Goal: Find specific page/section: Find specific page/section

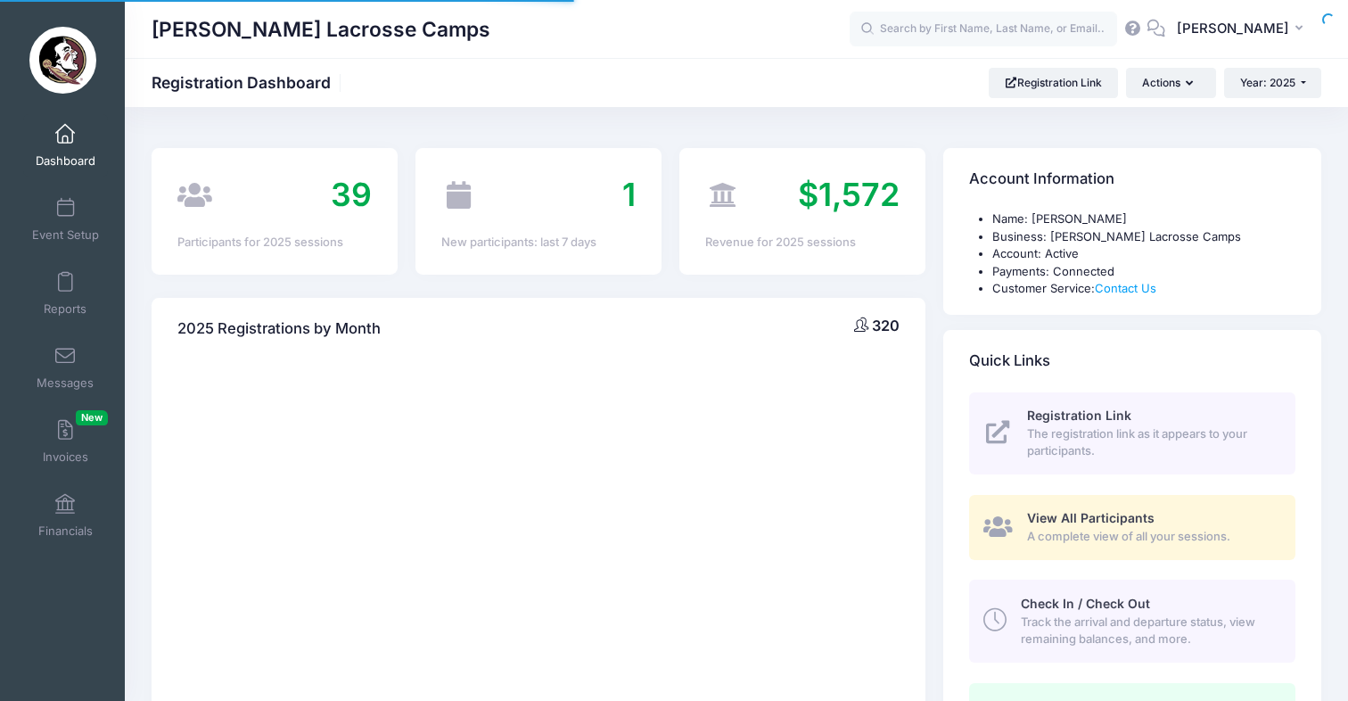
select select
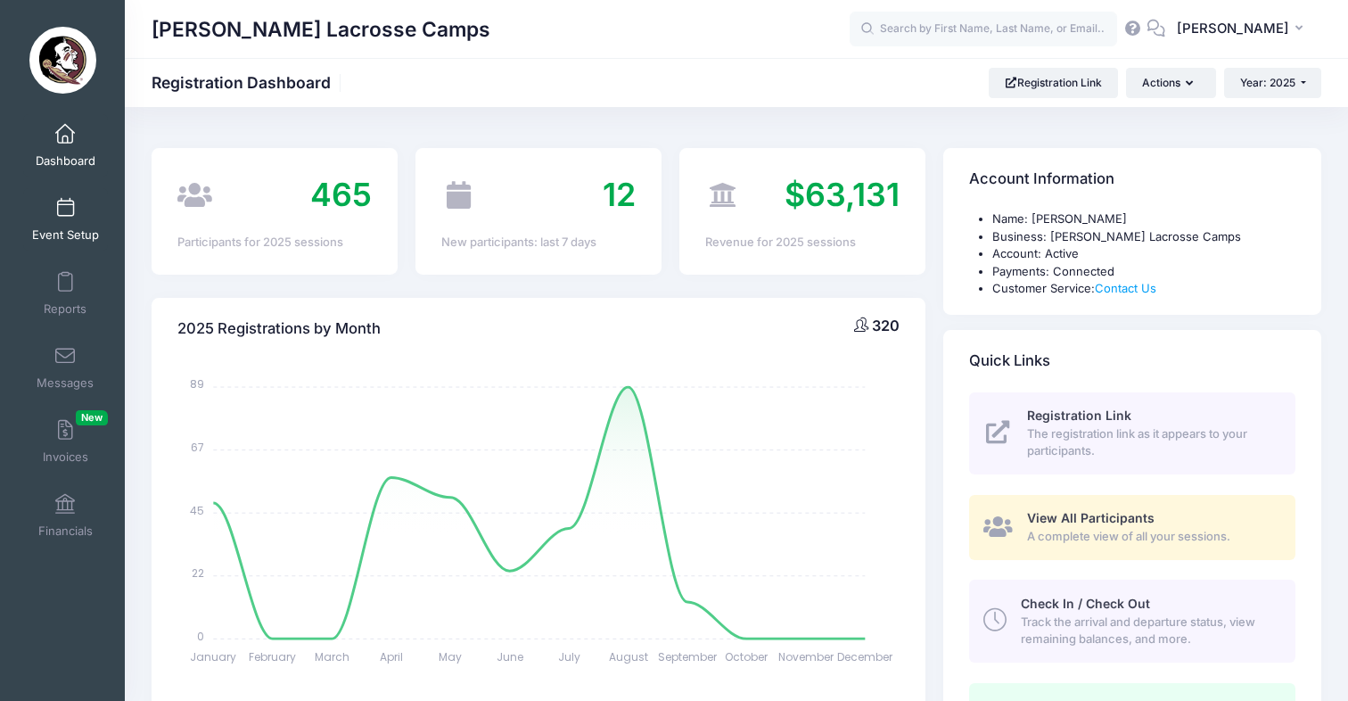
click at [65, 212] on span at bounding box center [65, 209] width 0 height 20
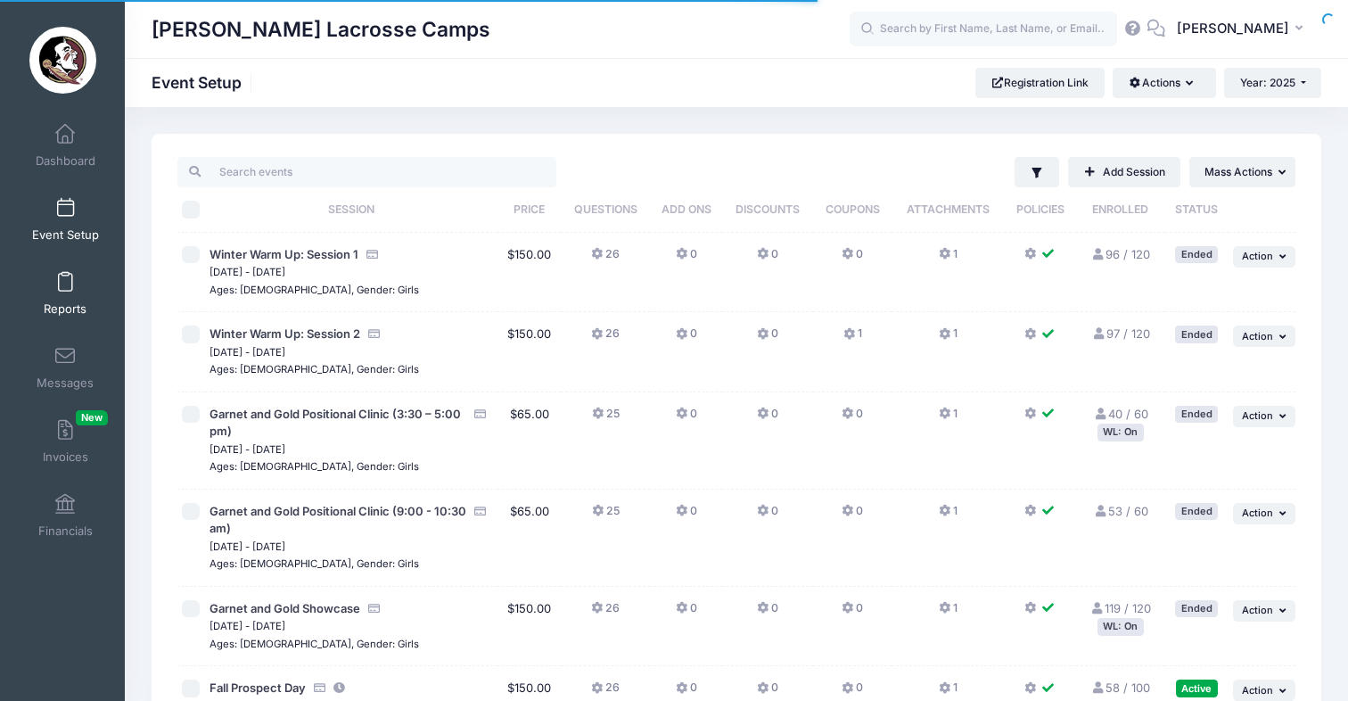
click at [65, 280] on span at bounding box center [65, 283] width 0 height 20
